Goal: Information Seeking & Learning: Learn about a topic

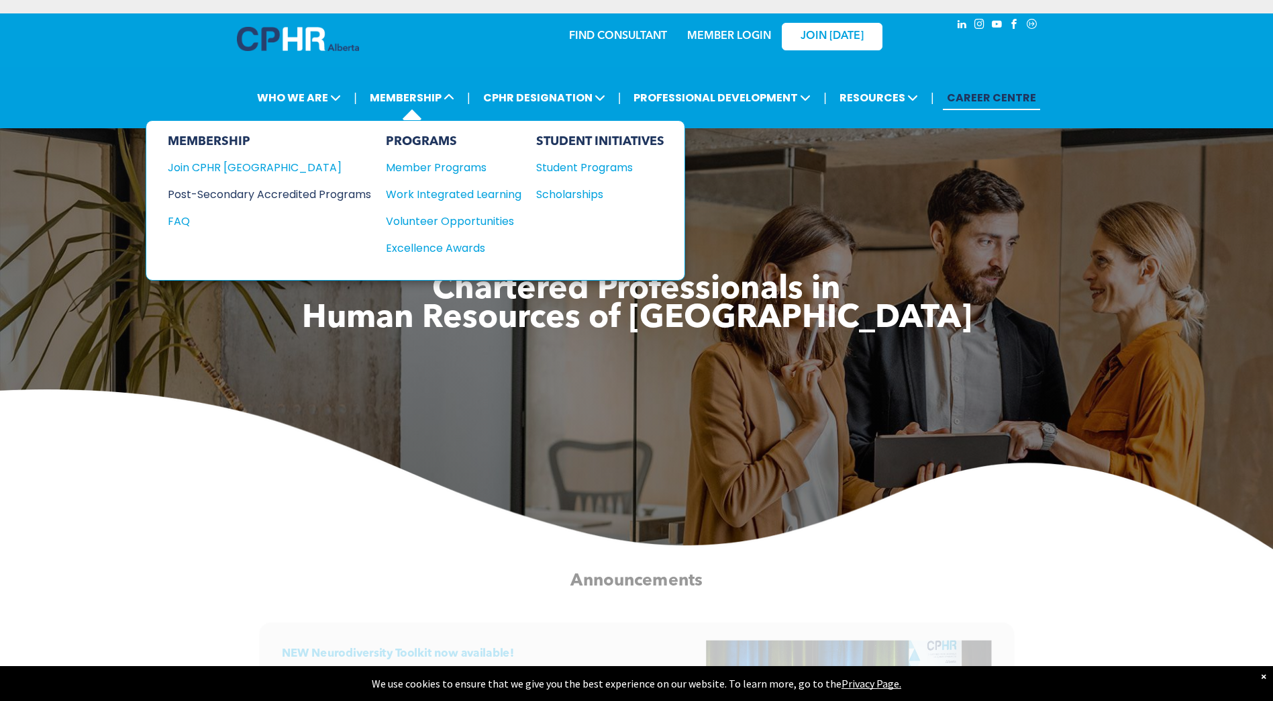
click at [285, 193] on div "Post-Secondary Accredited Programs" at bounding box center [259, 194] width 183 height 17
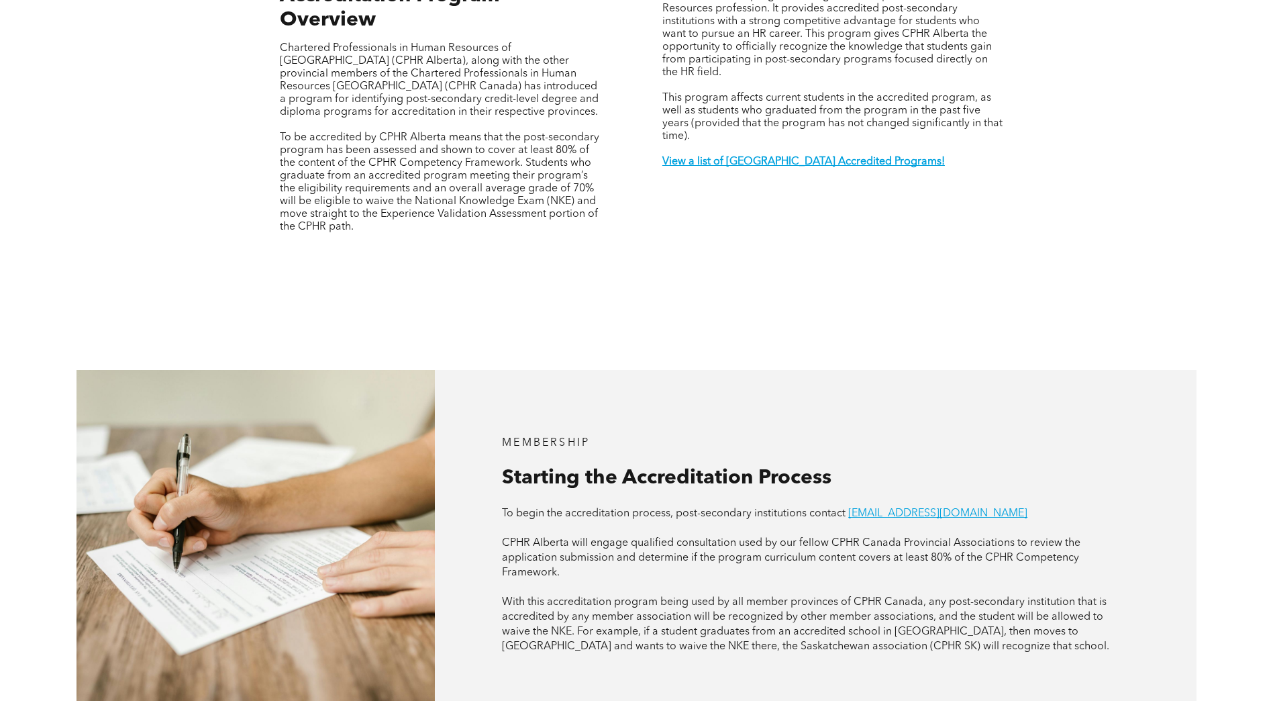
scroll to position [537, 0]
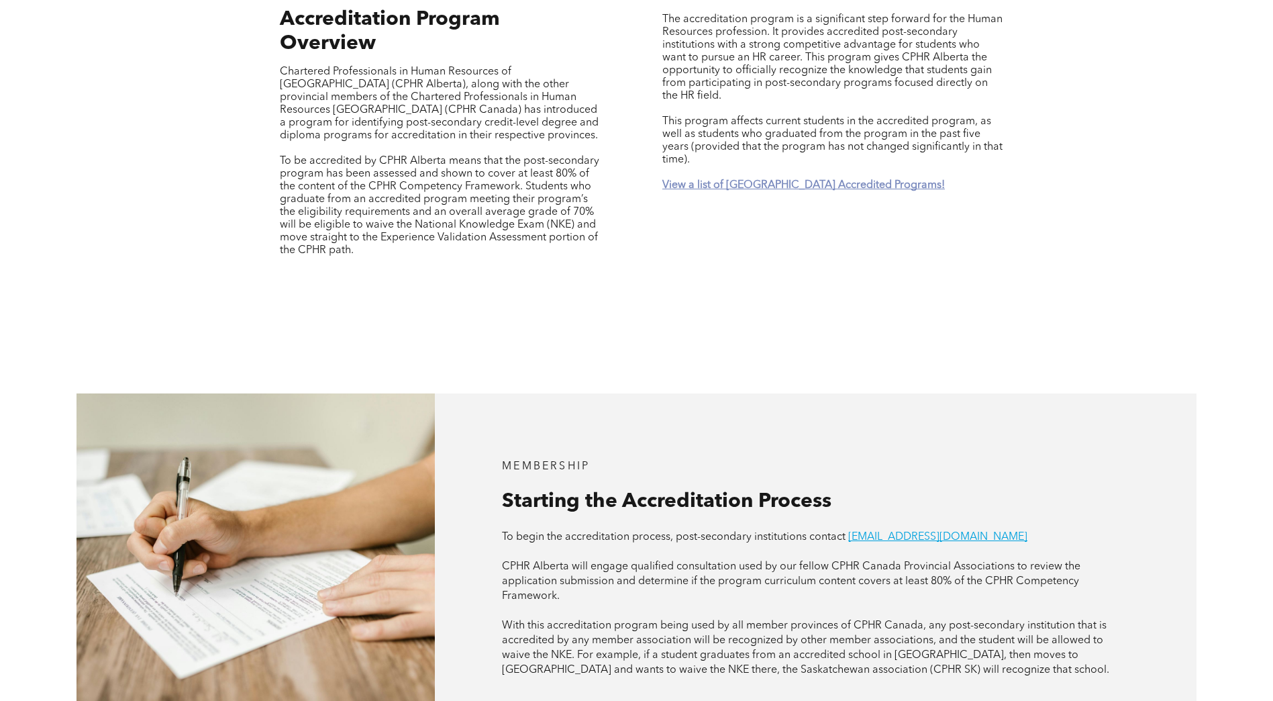
click at [717, 180] on strong "View a list of [GEOGRAPHIC_DATA] Accredited Programs!" at bounding box center [803, 185] width 283 height 11
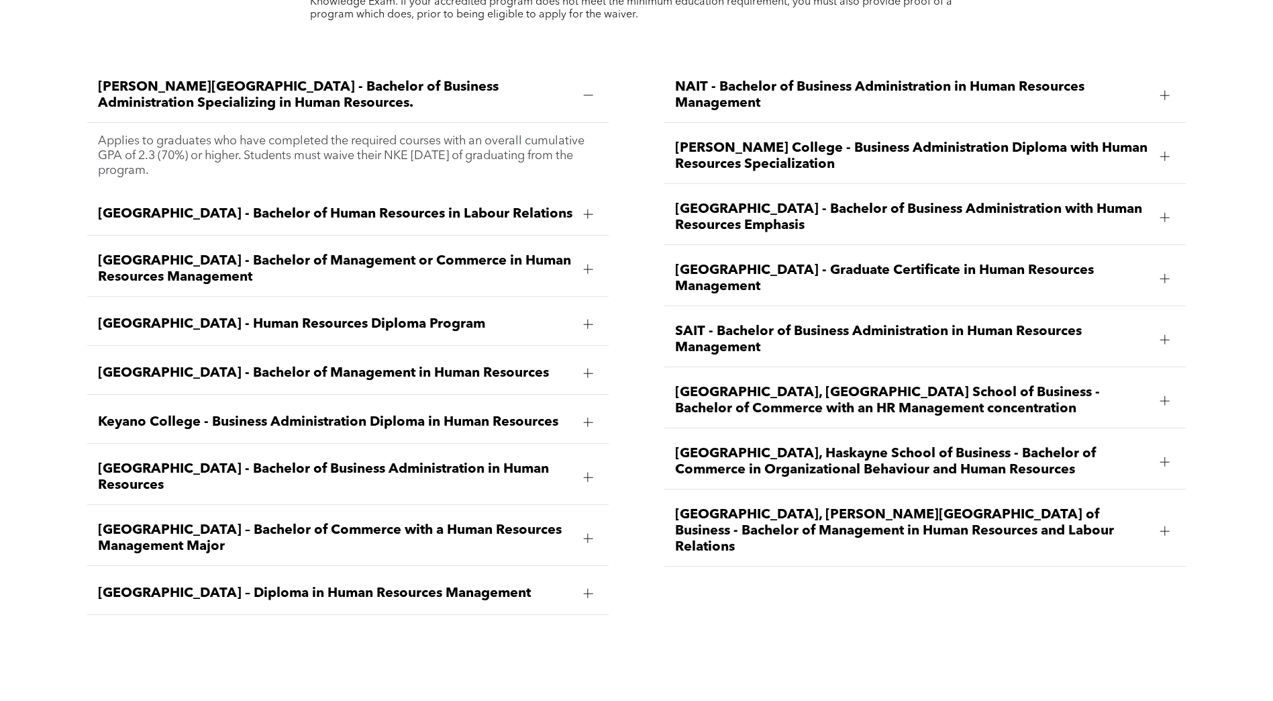
scroll to position [2044, 0]
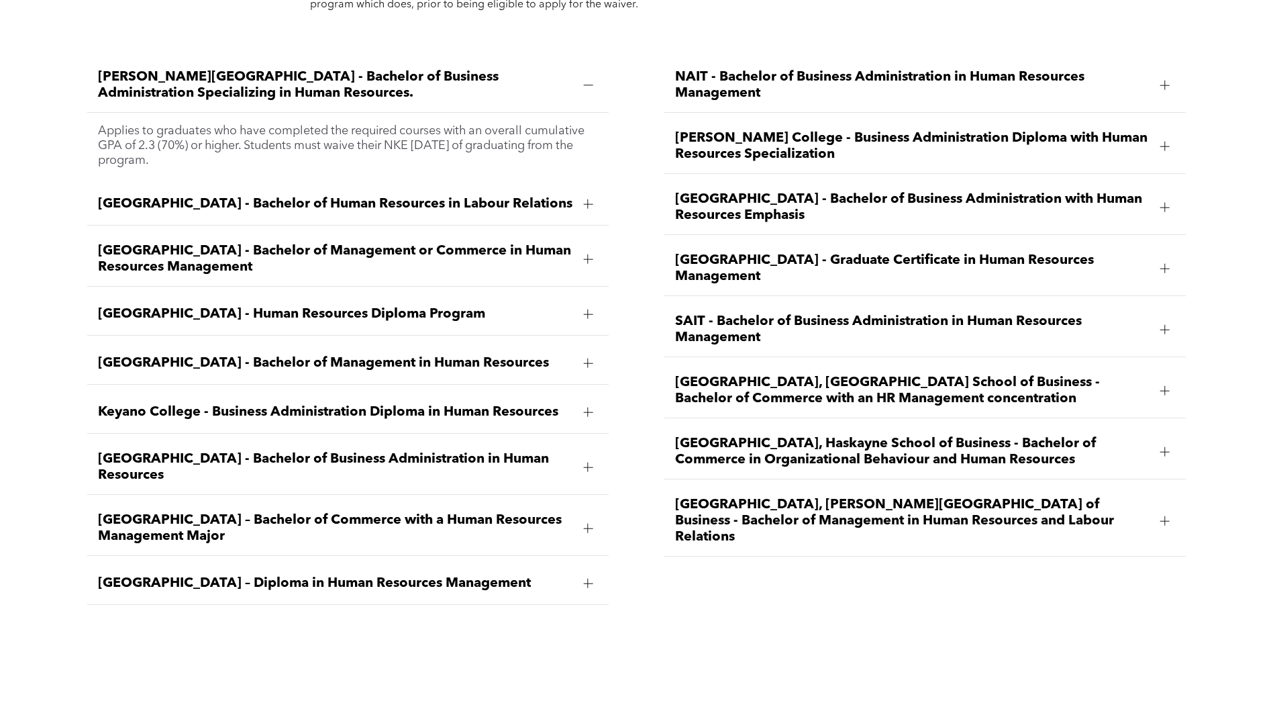
click at [580, 518] on div at bounding box center [588, 528] width 20 height 20
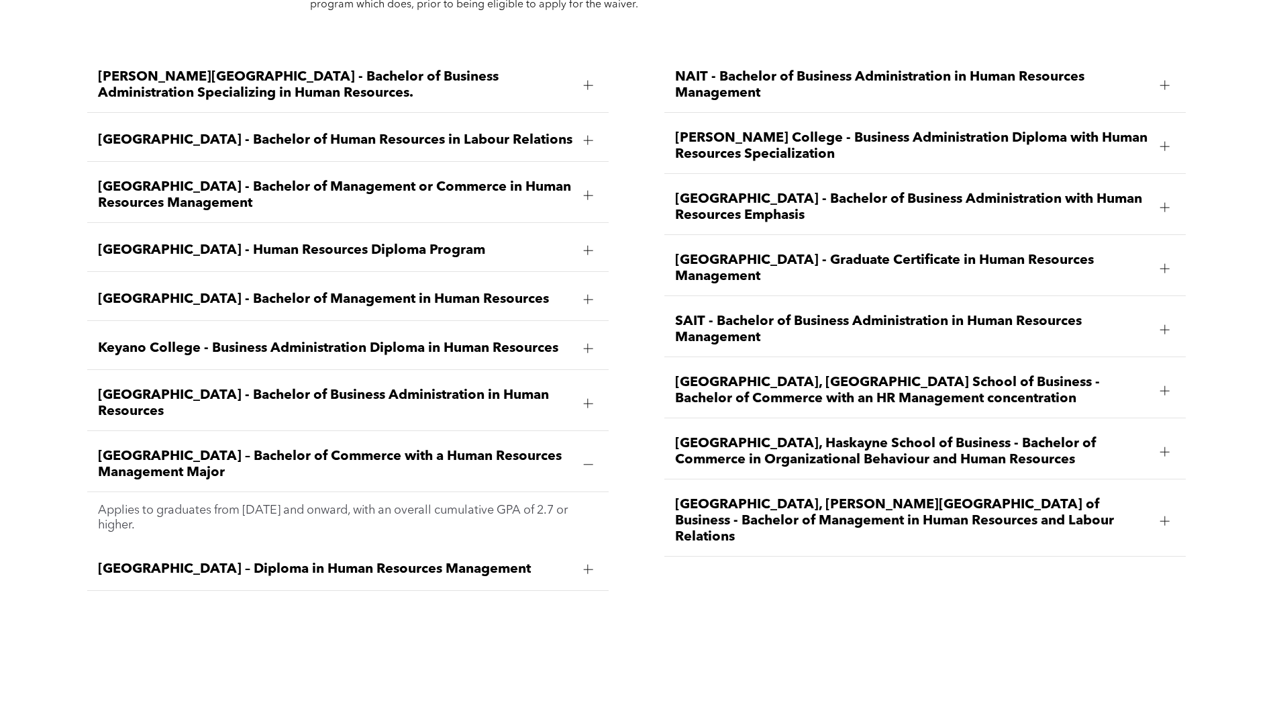
click at [511, 561] on span "[GEOGRAPHIC_DATA] – Diploma in Human Resources Management" at bounding box center [335, 569] width 475 height 16
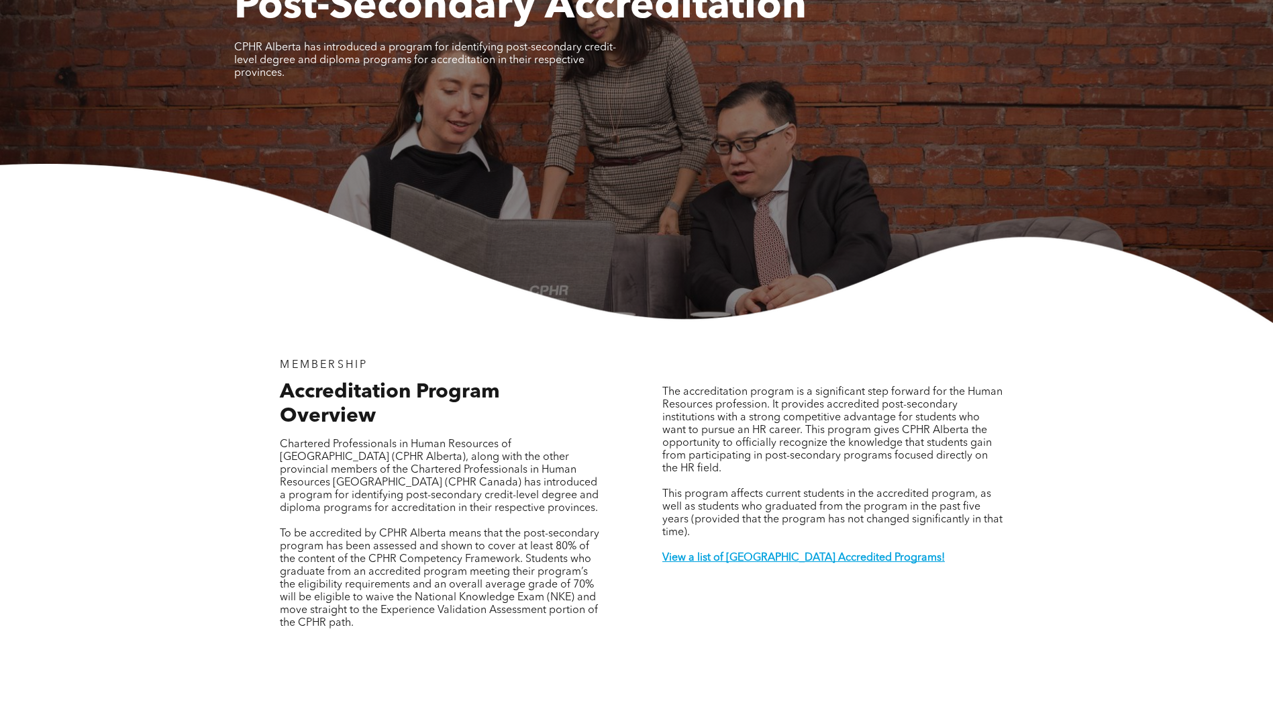
scroll to position [0, 0]
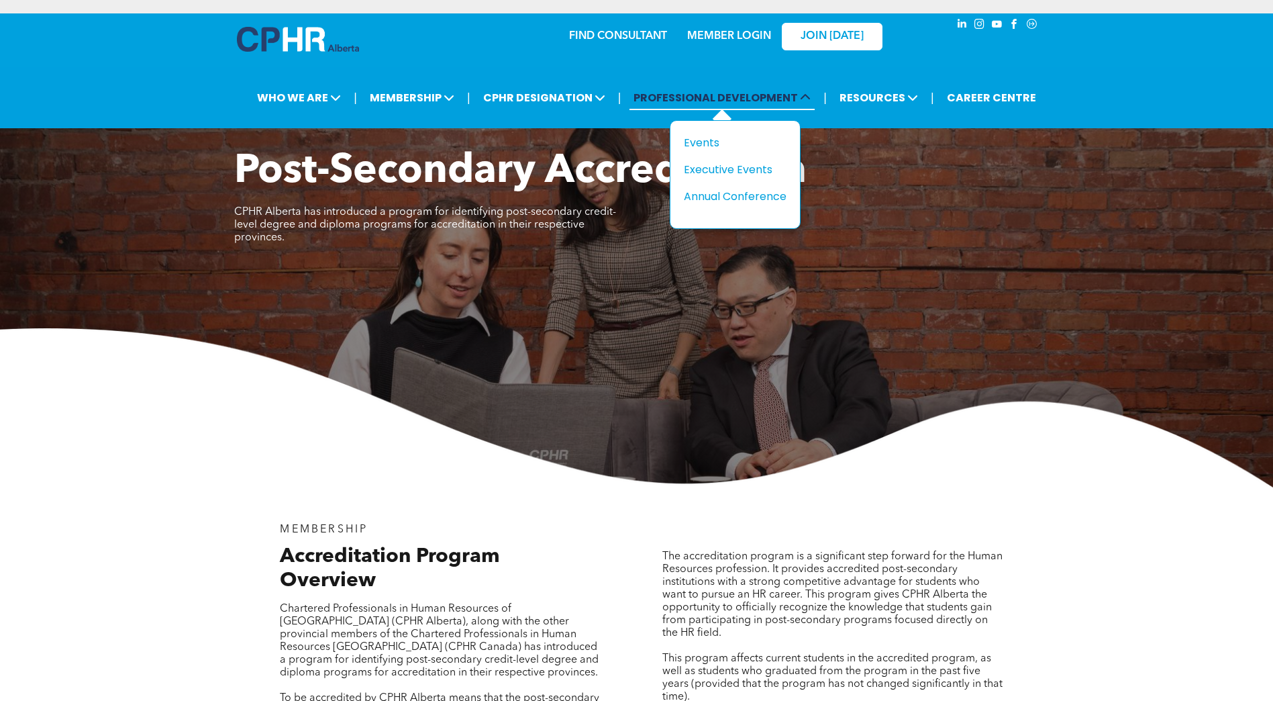
click at [691, 92] on span "PROFESSIONAL DEVELOPMENT" at bounding box center [722, 97] width 185 height 25
click at [719, 142] on div "Events" at bounding box center [730, 142] width 93 height 17
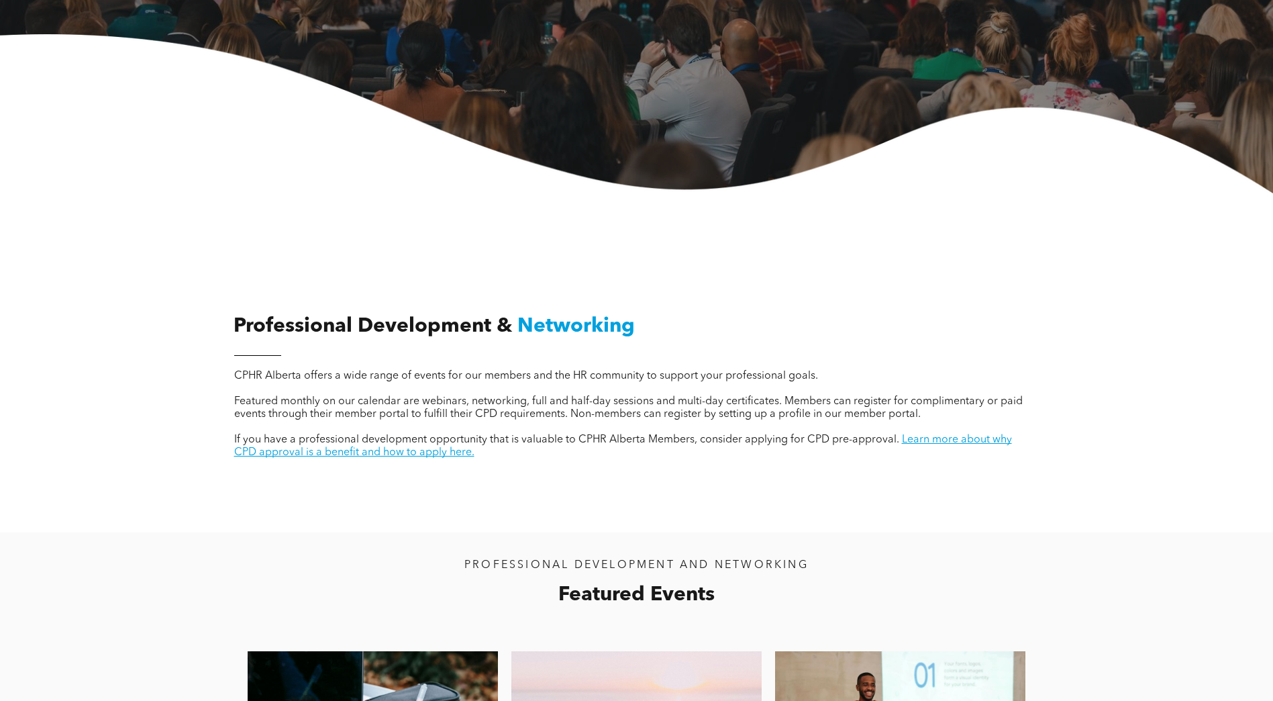
scroll to position [470, 0]
